Goal: Task Accomplishment & Management: Manage account settings

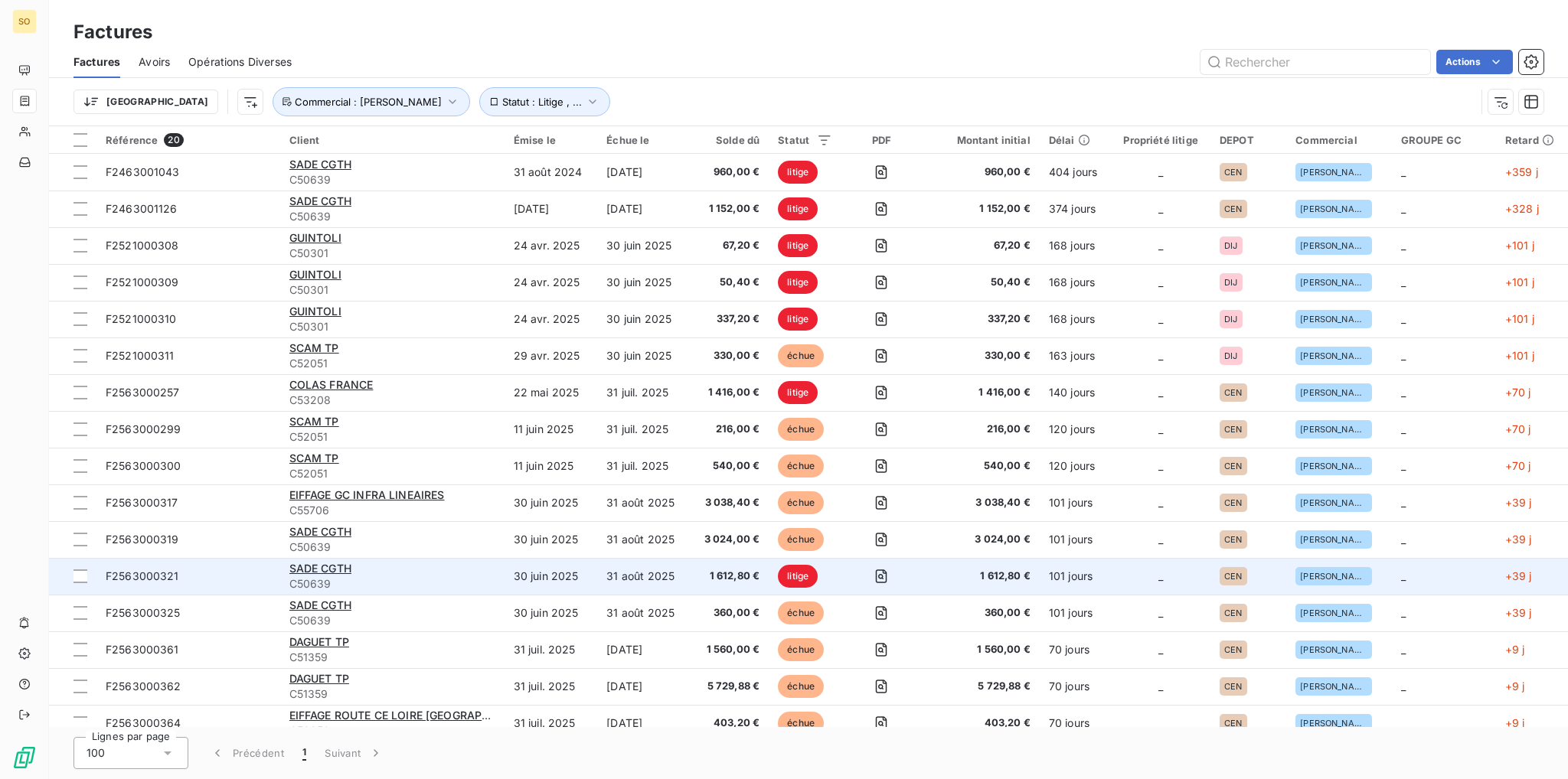
drag, startPoint x: 764, startPoint y: 437, endPoint x: 769, endPoint y: 583, distance: 146.1
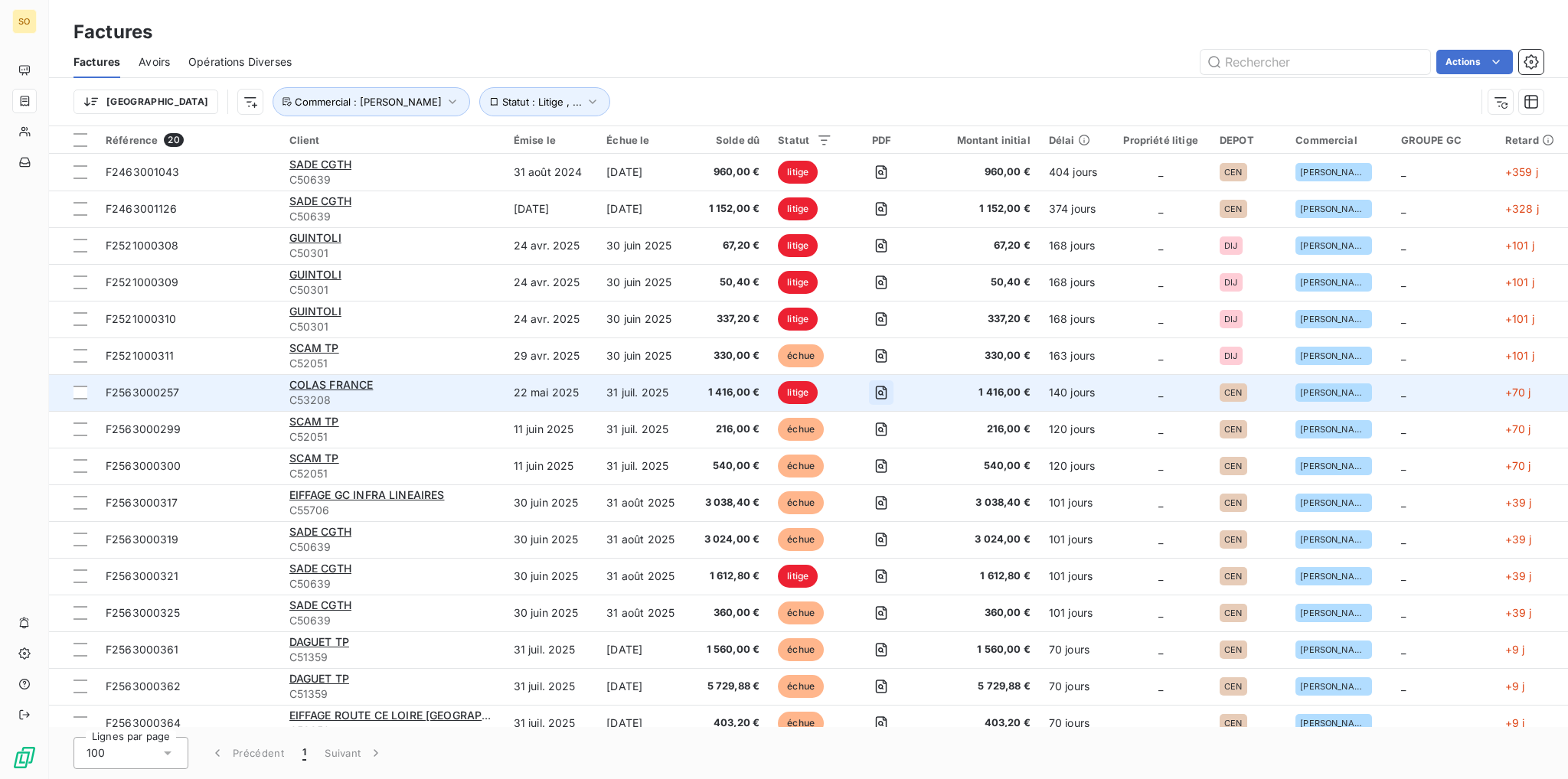
click at [877, 390] on button "button" at bounding box center [881, 393] width 24 height 24
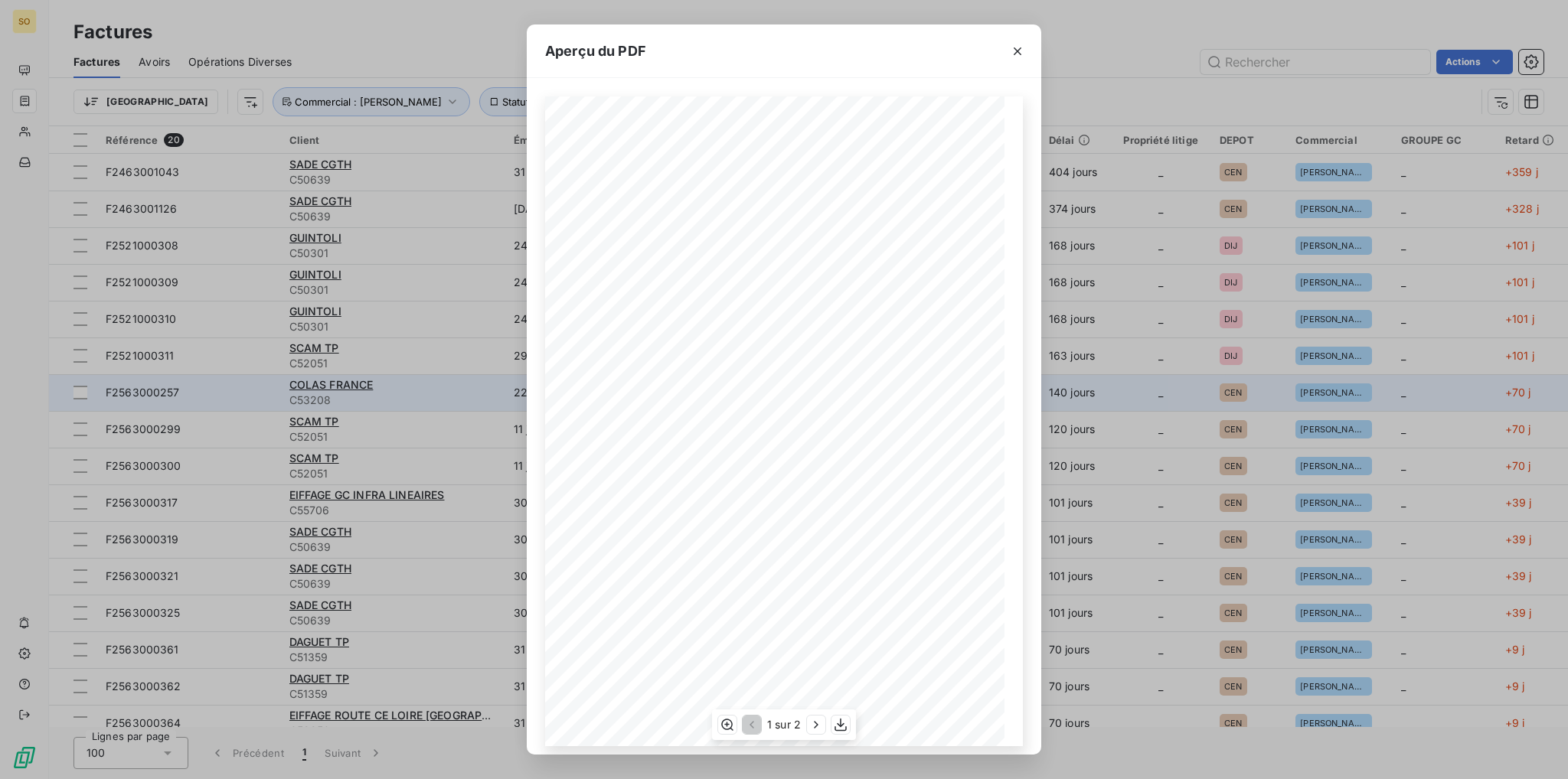
scroll to position [9, 0]
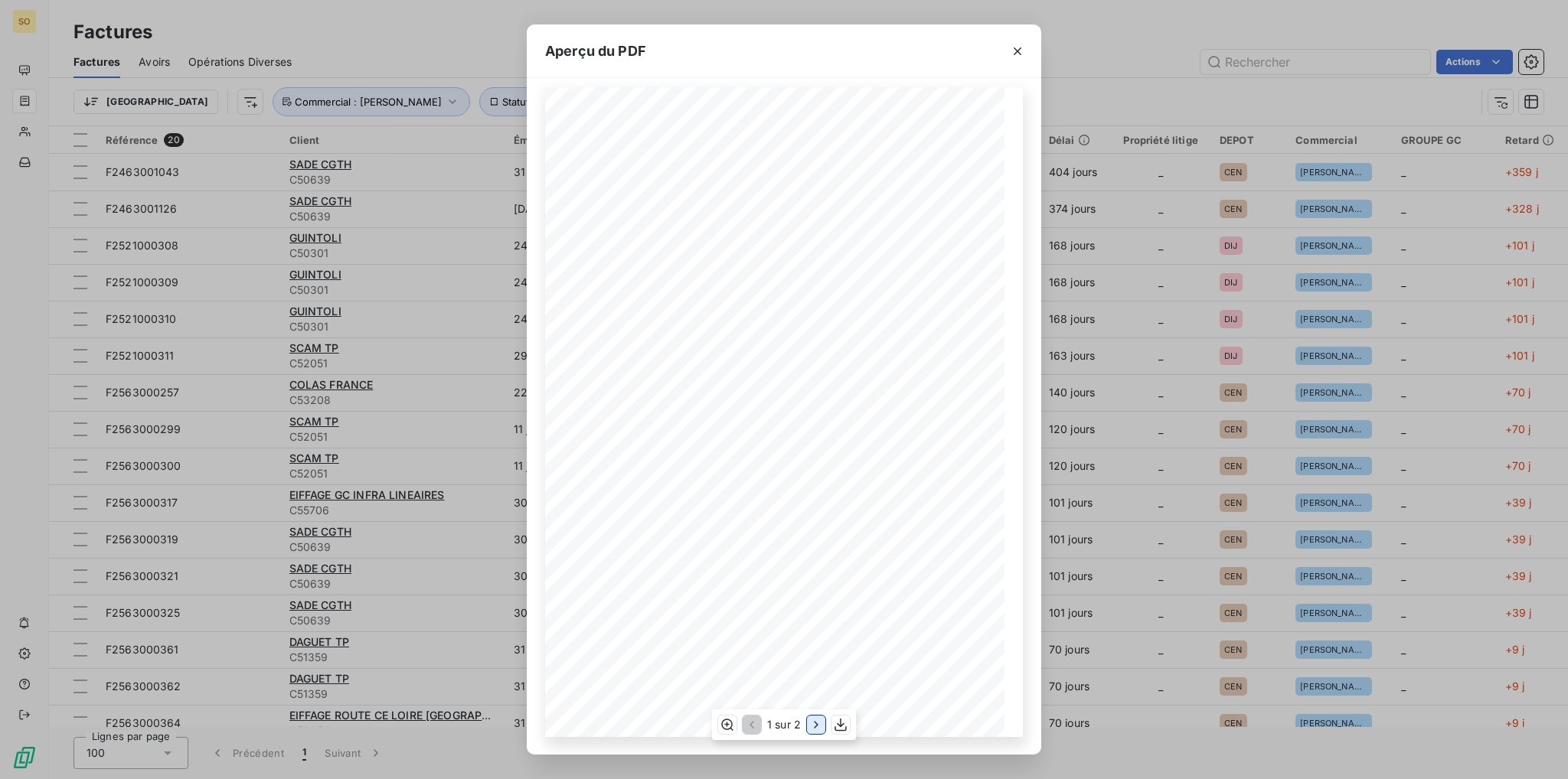
click at [813, 723] on icon "button" at bounding box center [816, 724] width 15 height 15
click at [753, 726] on icon "button" at bounding box center [750, 724] width 15 height 15
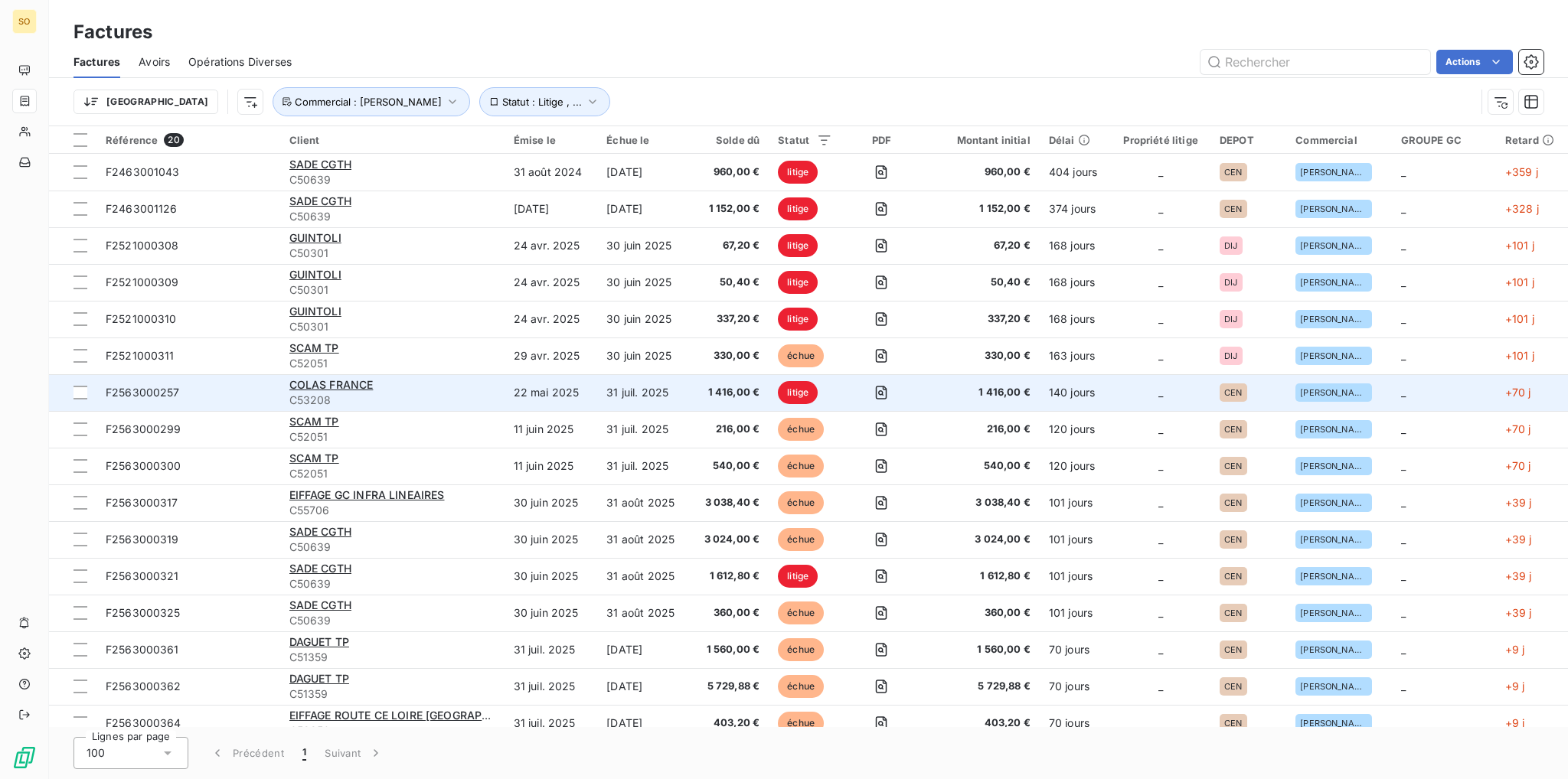
click at [801, 391] on span "litige" at bounding box center [797, 393] width 40 height 23
click at [883, 386] on icon "button" at bounding box center [882, 392] width 11 height 14
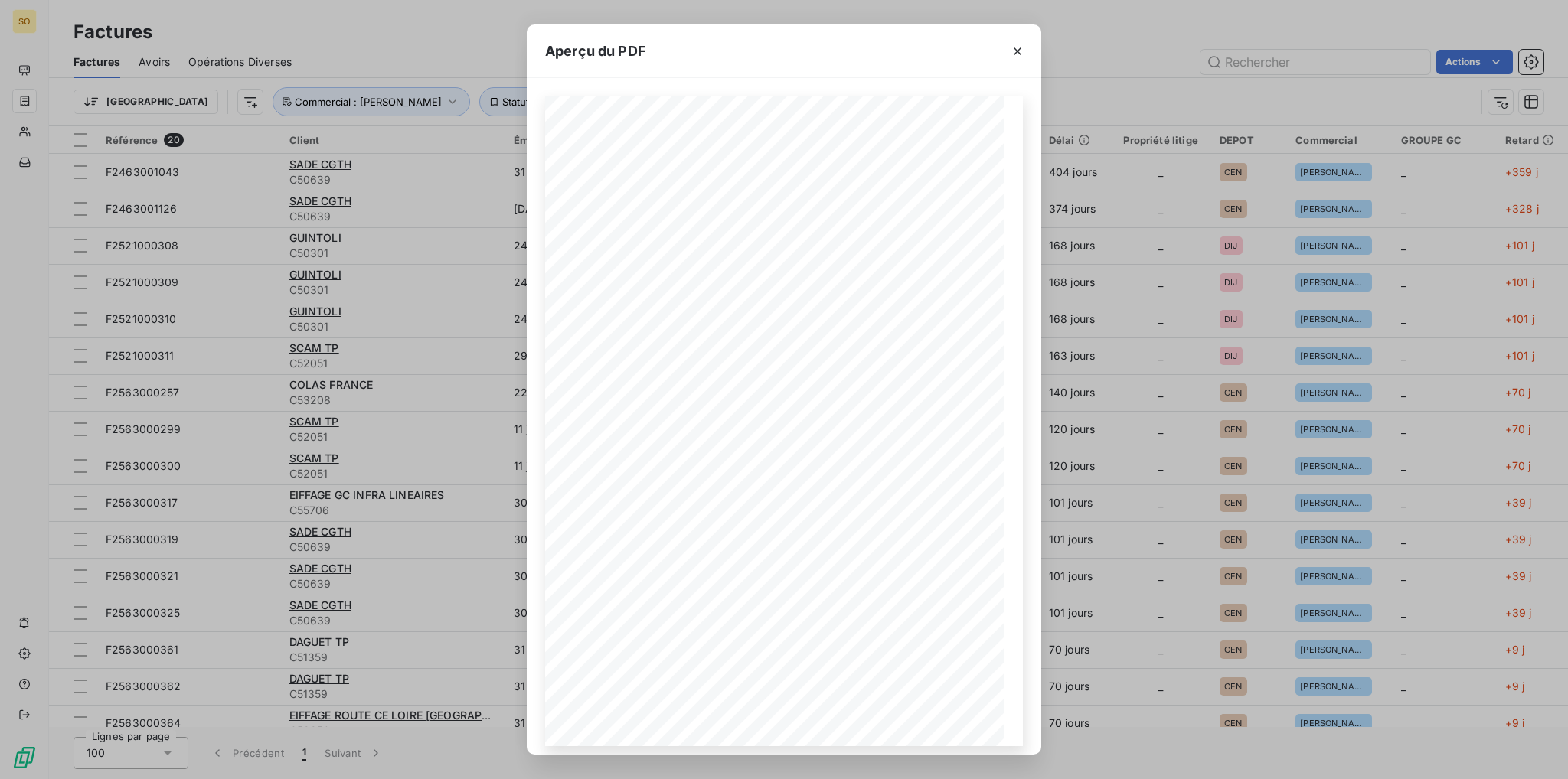
click at [1008, 51] on button "button" at bounding box center [1017, 51] width 24 height 24
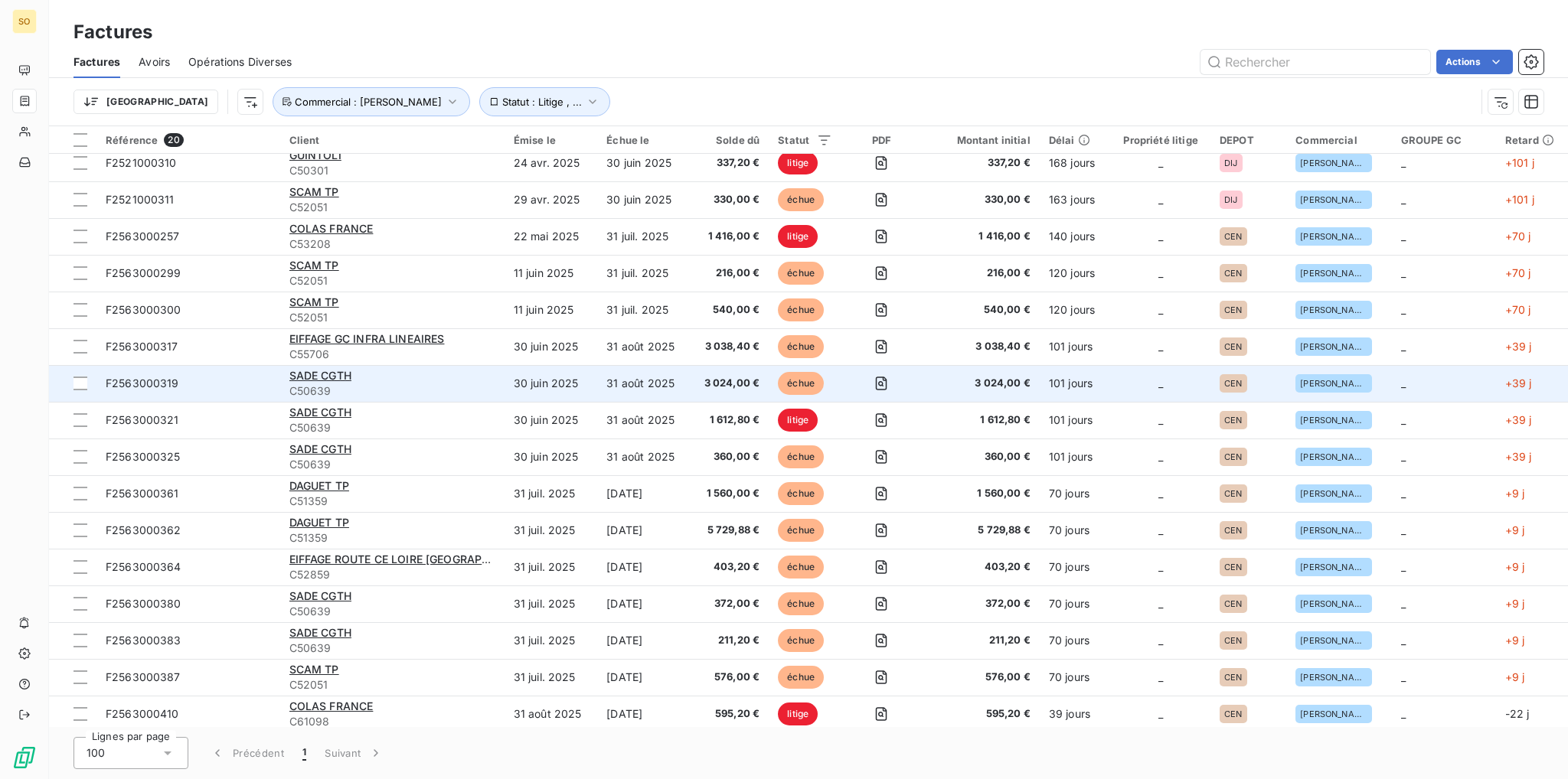
scroll to position [162, 0]
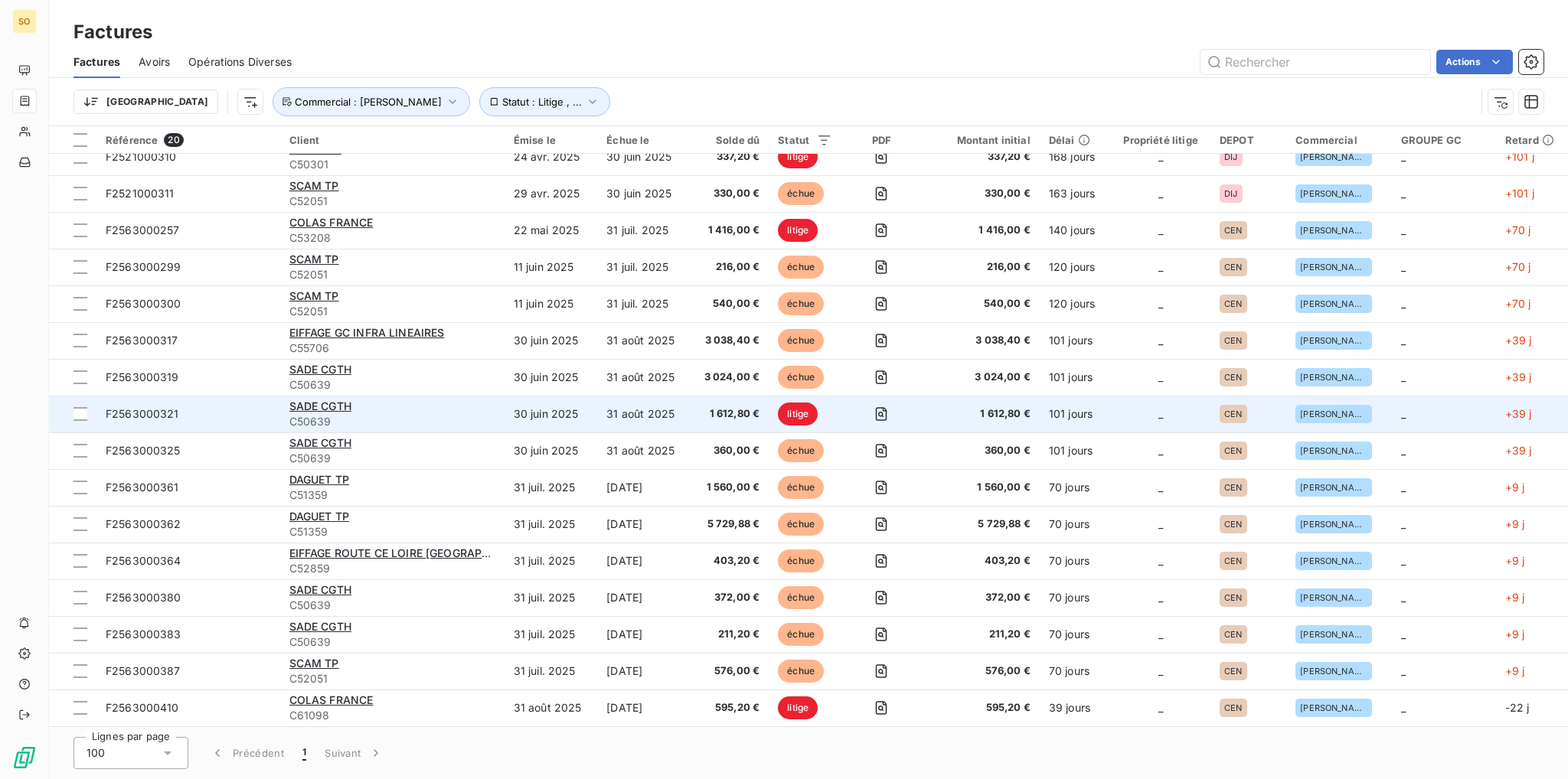
click at [807, 416] on span "litige" at bounding box center [797, 414] width 40 height 23
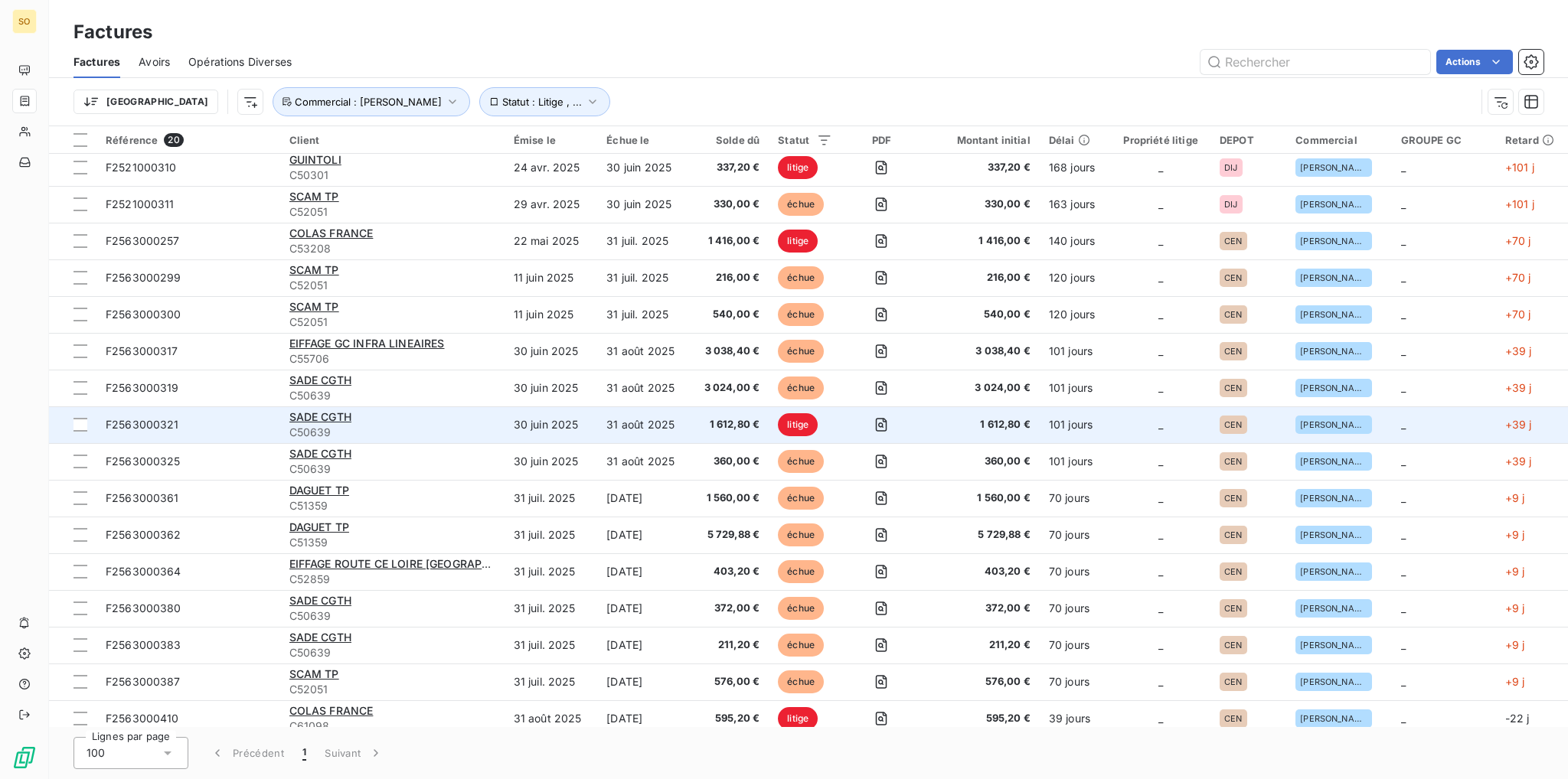
scroll to position [162, 0]
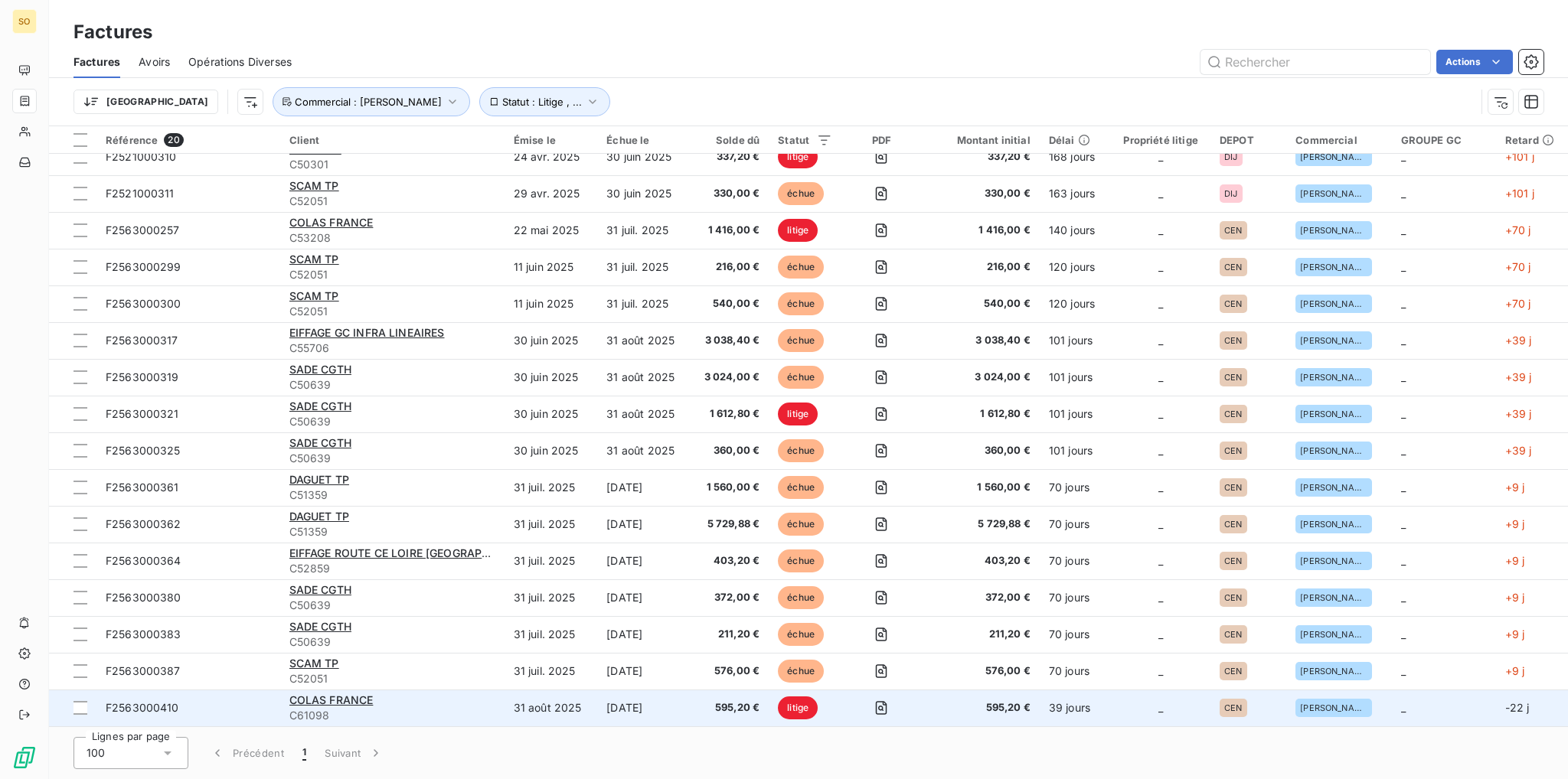
click at [808, 708] on span "litige" at bounding box center [797, 708] width 40 height 23
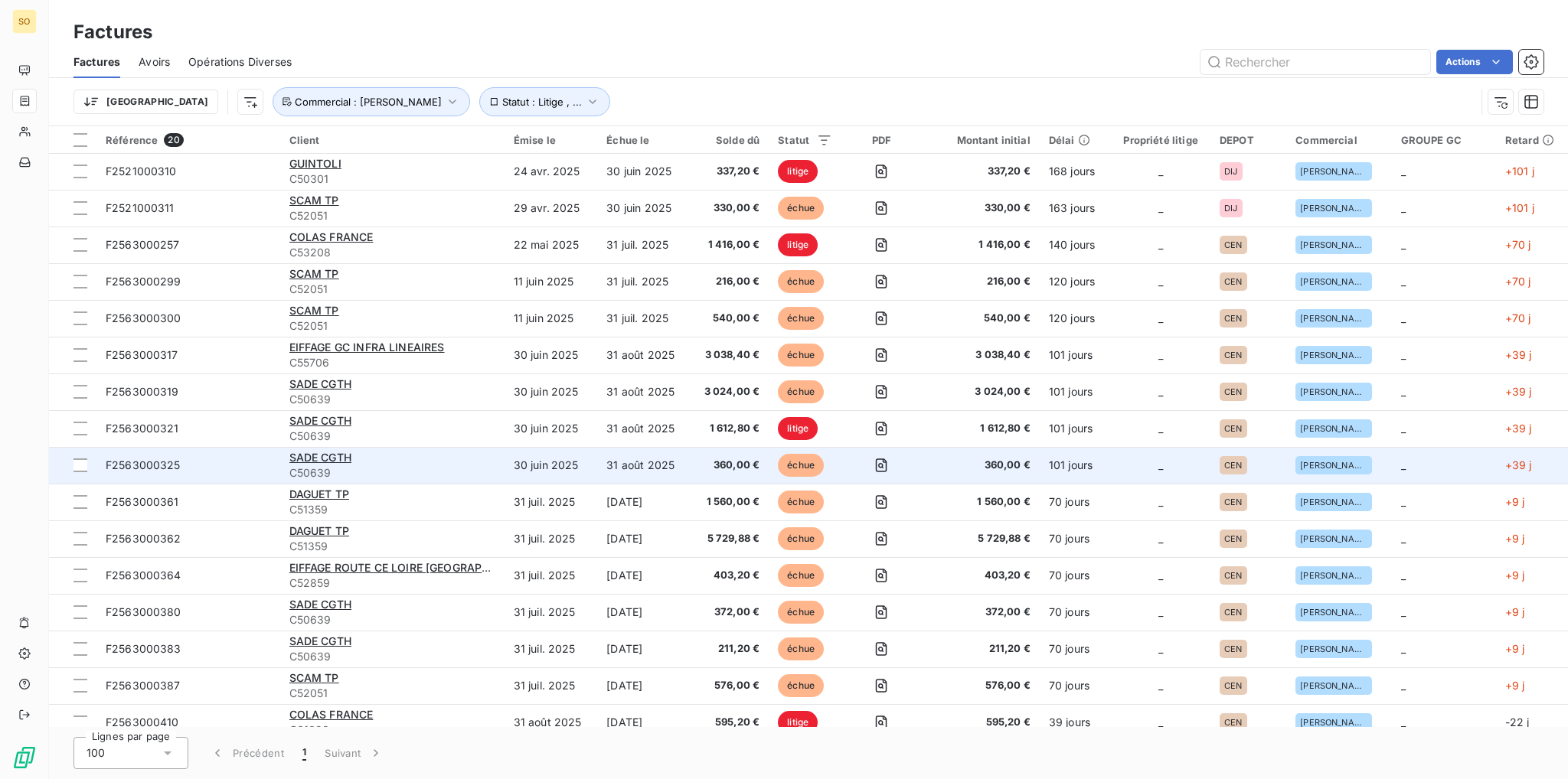
scroll to position [162, 0]
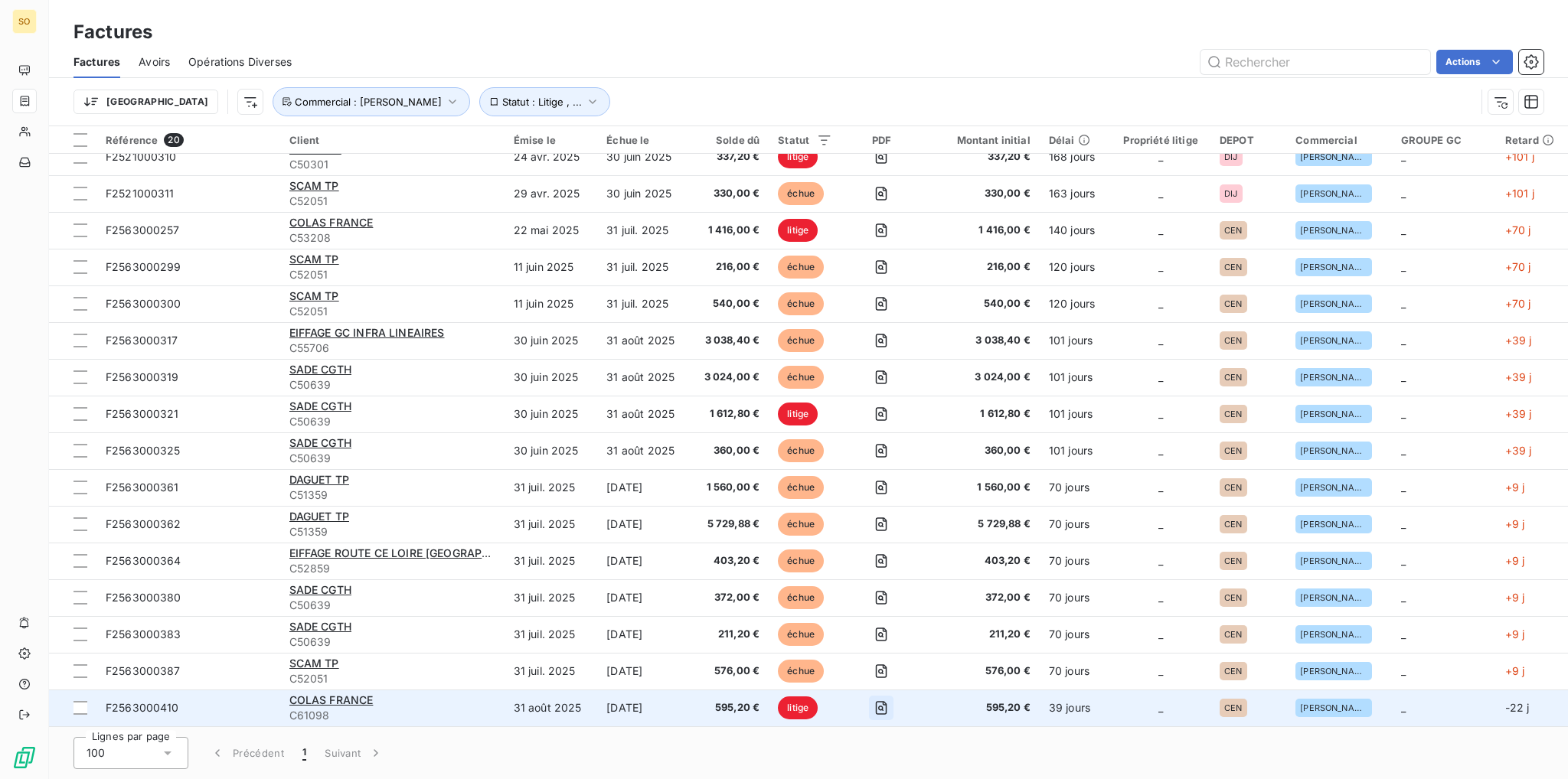
click at [882, 711] on icon "button" at bounding box center [881, 708] width 15 height 15
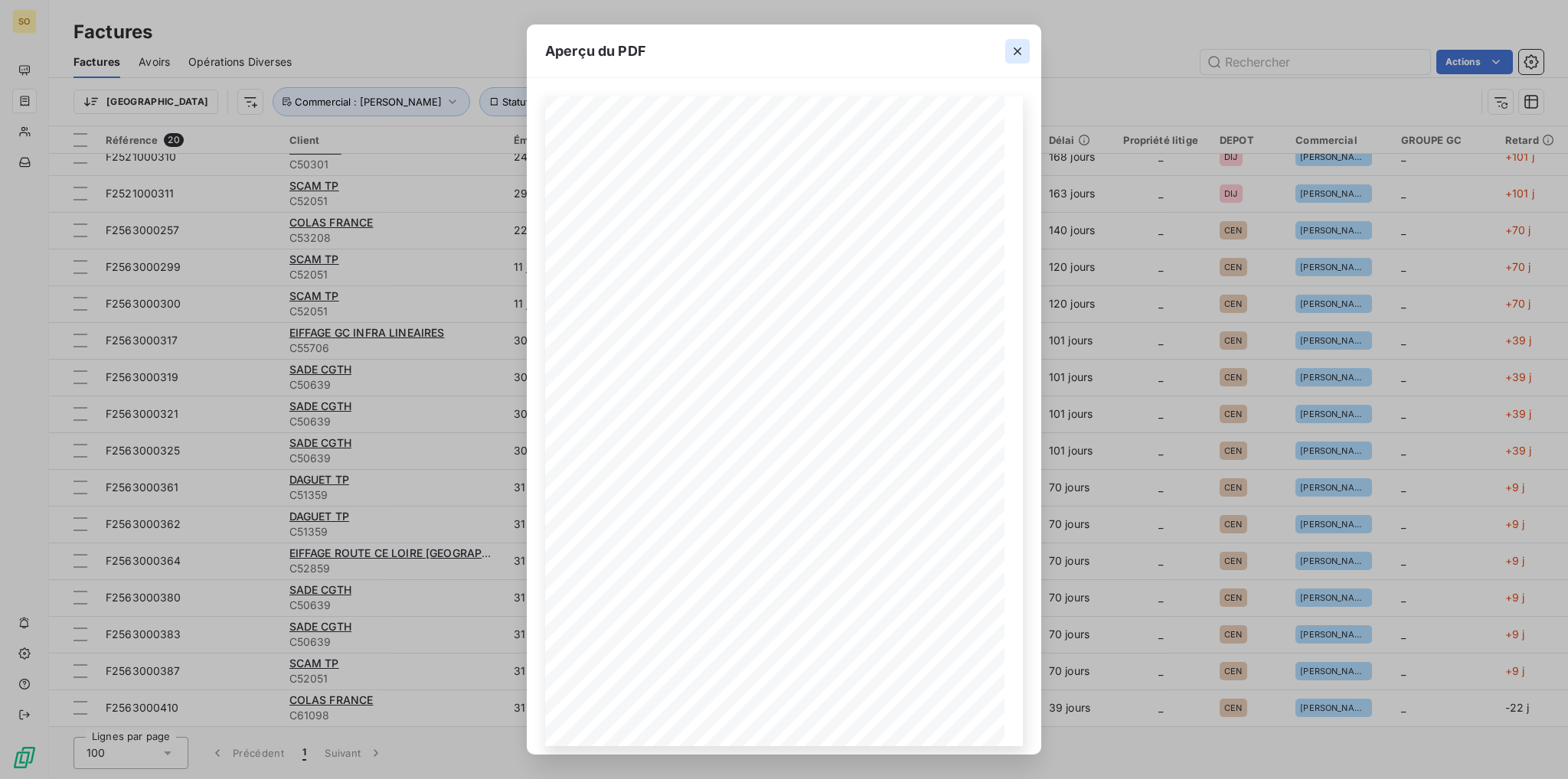
click at [1014, 53] on icon "button" at bounding box center [1017, 51] width 15 height 15
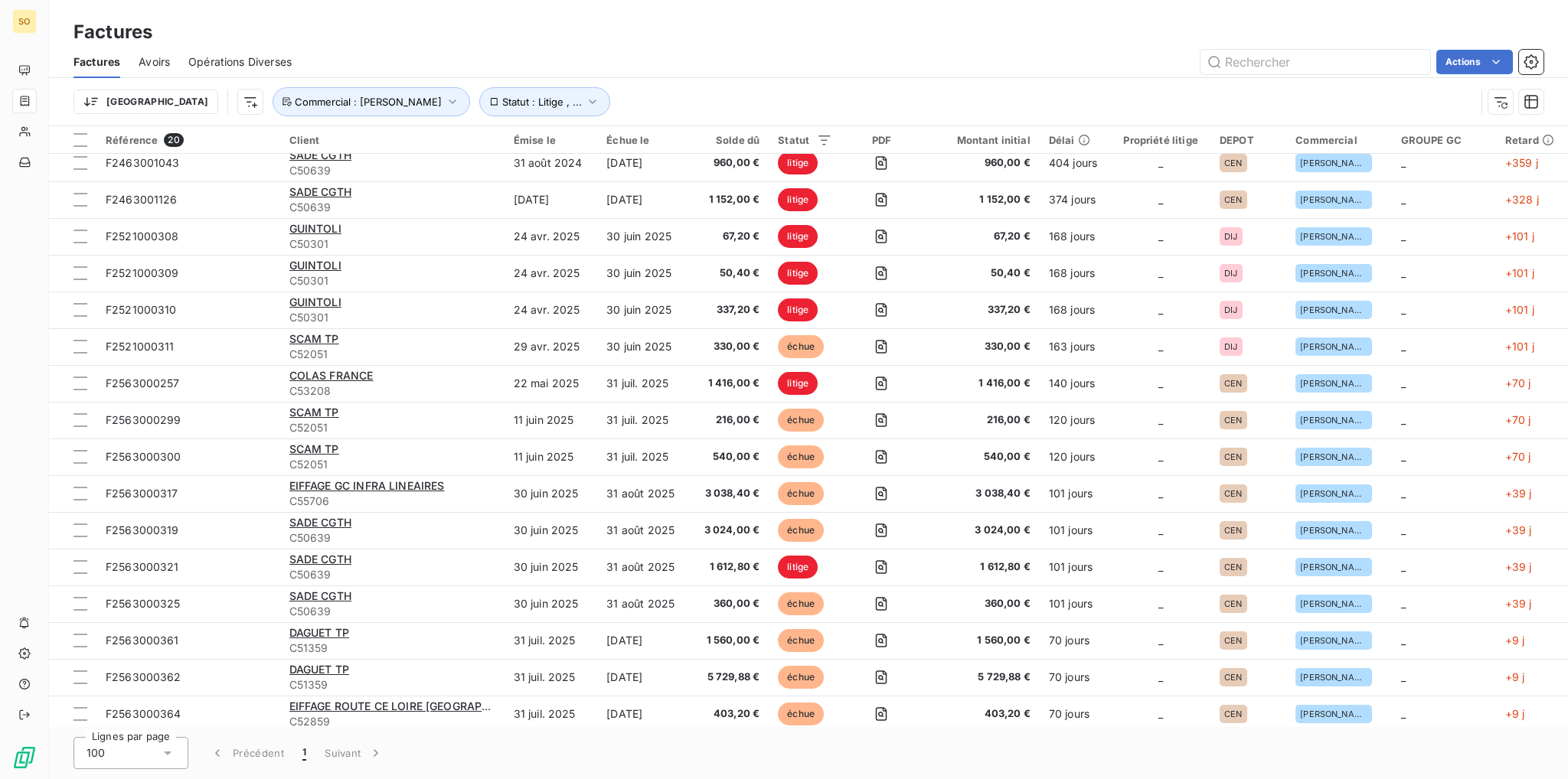
scroll to position [0, 0]
